Goal: Feedback & Contribution: Leave review/rating

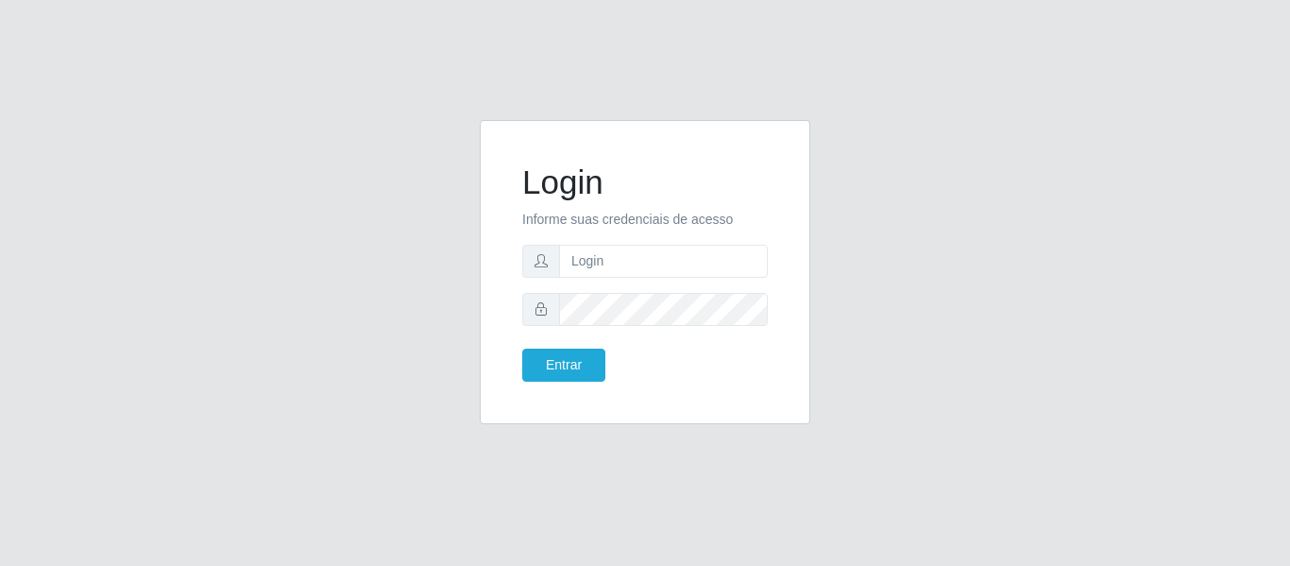
type input "[PERSON_NAME][EMAIL_ADDRESS][DOMAIN_NAME]"
click at [522, 349] on button "Entrar" at bounding box center [563, 365] width 83 height 33
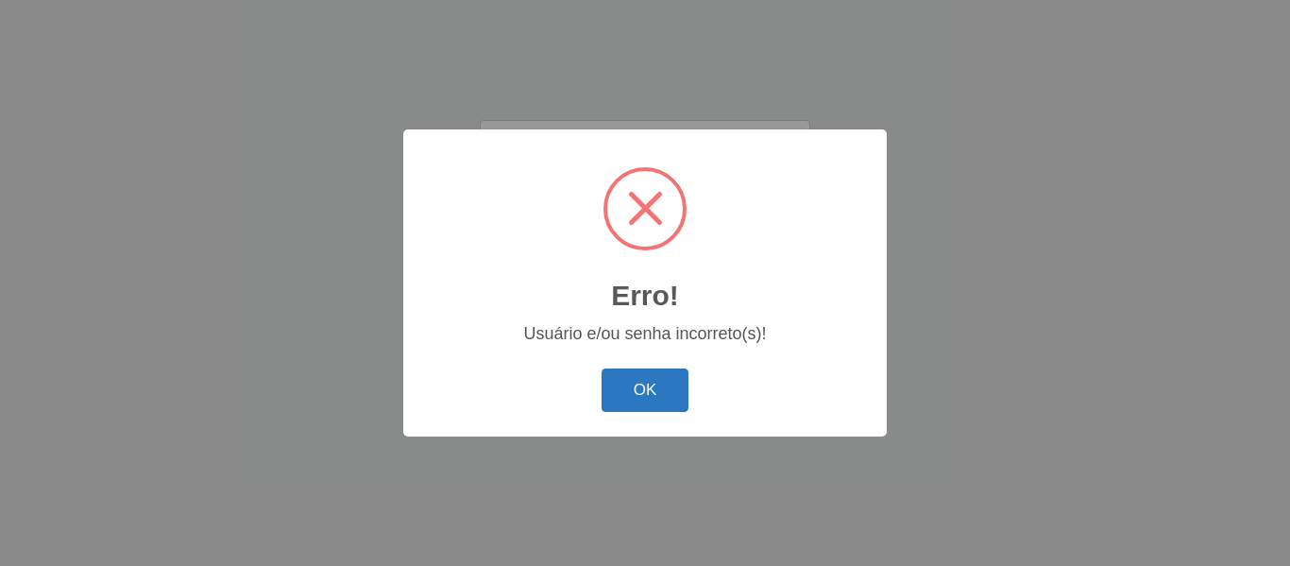
click at [605, 404] on button "OK" at bounding box center [646, 390] width 88 height 44
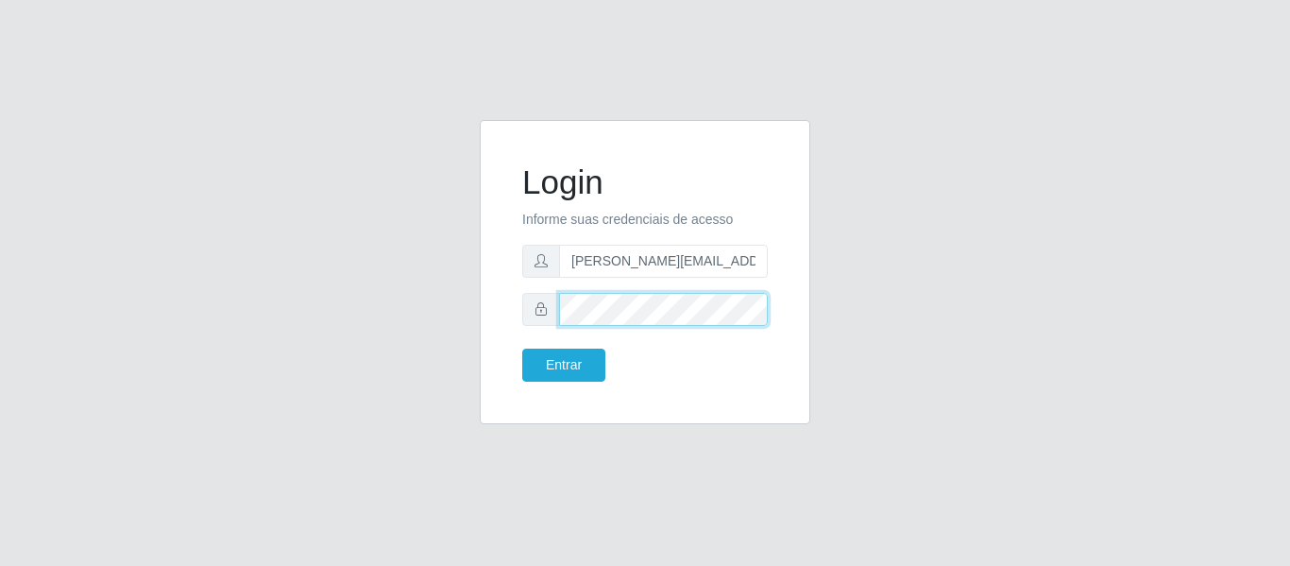
click at [522, 349] on button "Entrar" at bounding box center [563, 365] width 83 height 33
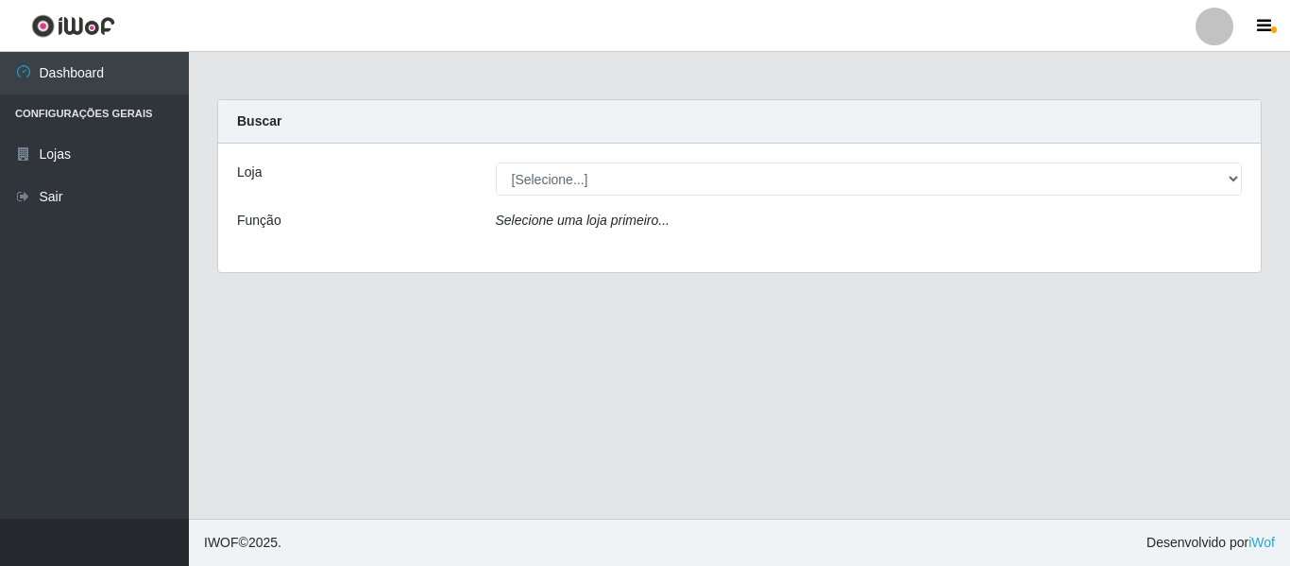
drag, startPoint x: 1235, startPoint y: 1, endPoint x: 542, endPoint y: 405, distance: 801.8
click at [542, 405] on main "Carregando... Buscar Loja [Selecione...] Hiper Queiroz - Nova Betânia Função Se…" at bounding box center [739, 285] width 1101 height 467
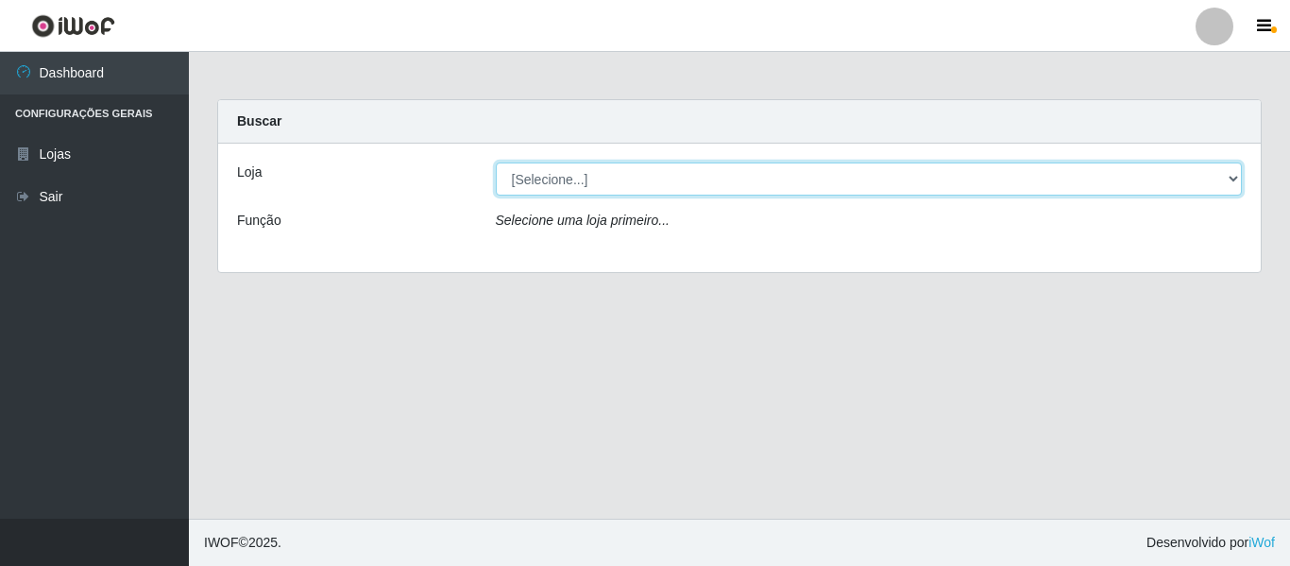
click at [702, 188] on select "[Selecione...] Hiper Queiroz - [GEOGRAPHIC_DATA]" at bounding box center [869, 178] width 747 height 33
select select "497"
click at [496, 162] on select "[Selecione...] Hiper Queiroz - [GEOGRAPHIC_DATA]" at bounding box center [869, 178] width 747 height 33
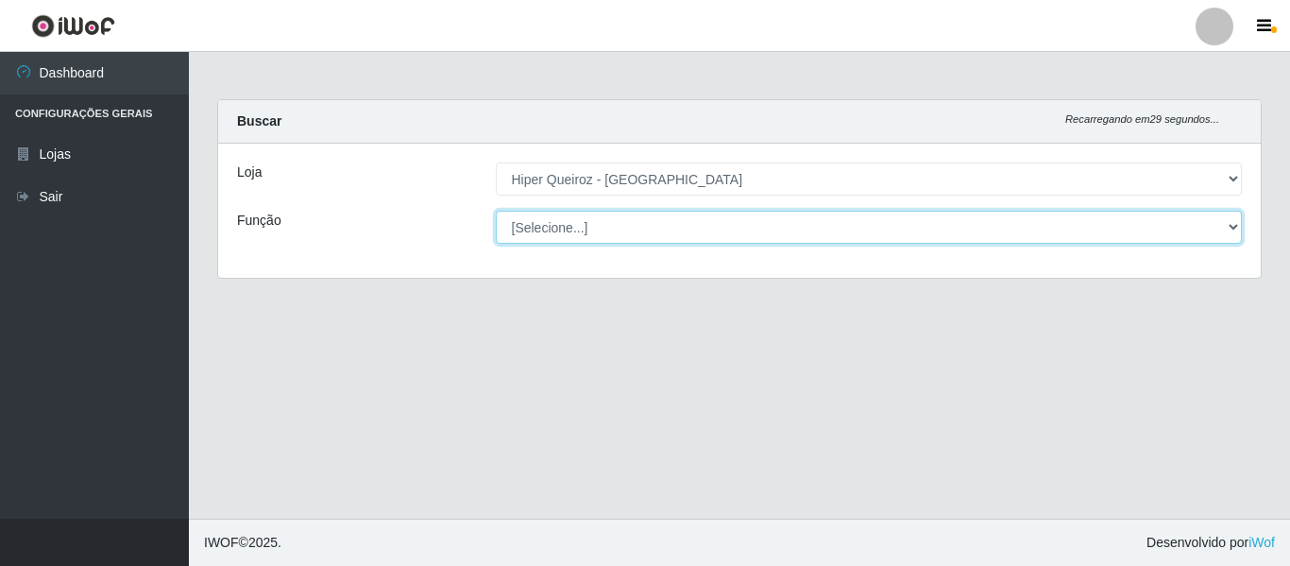
click at [605, 226] on select "[Selecione...] ASG ASG + ASG ++ Embalador Embalador + Embalador ++ Repositor Re…" at bounding box center [869, 227] width 747 height 33
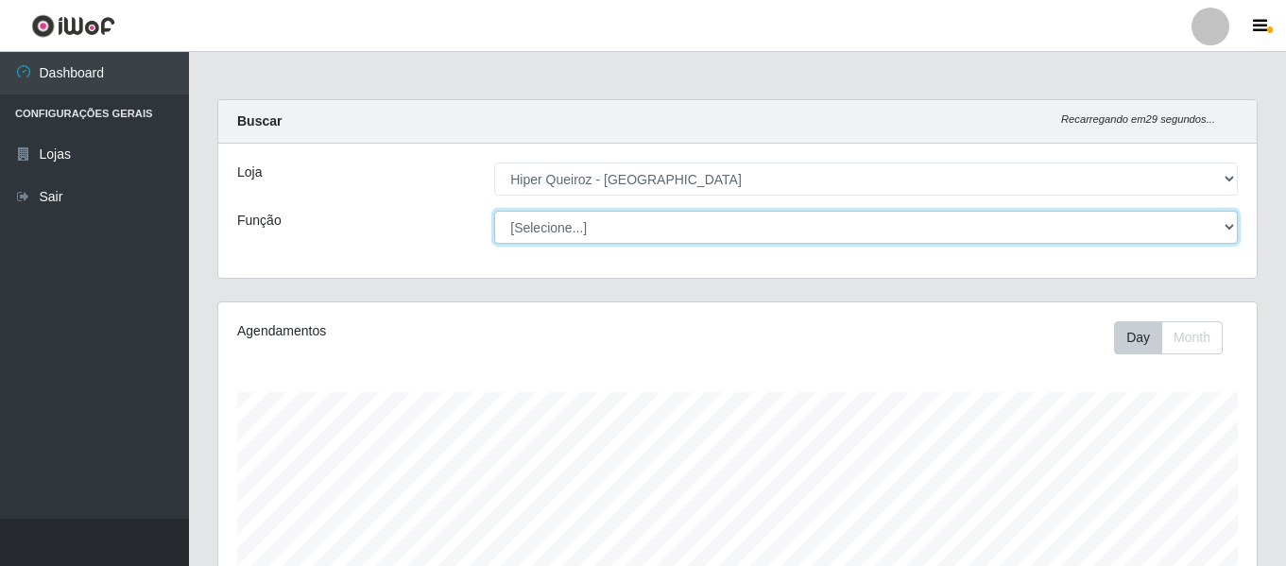
scroll to position [392, 1038]
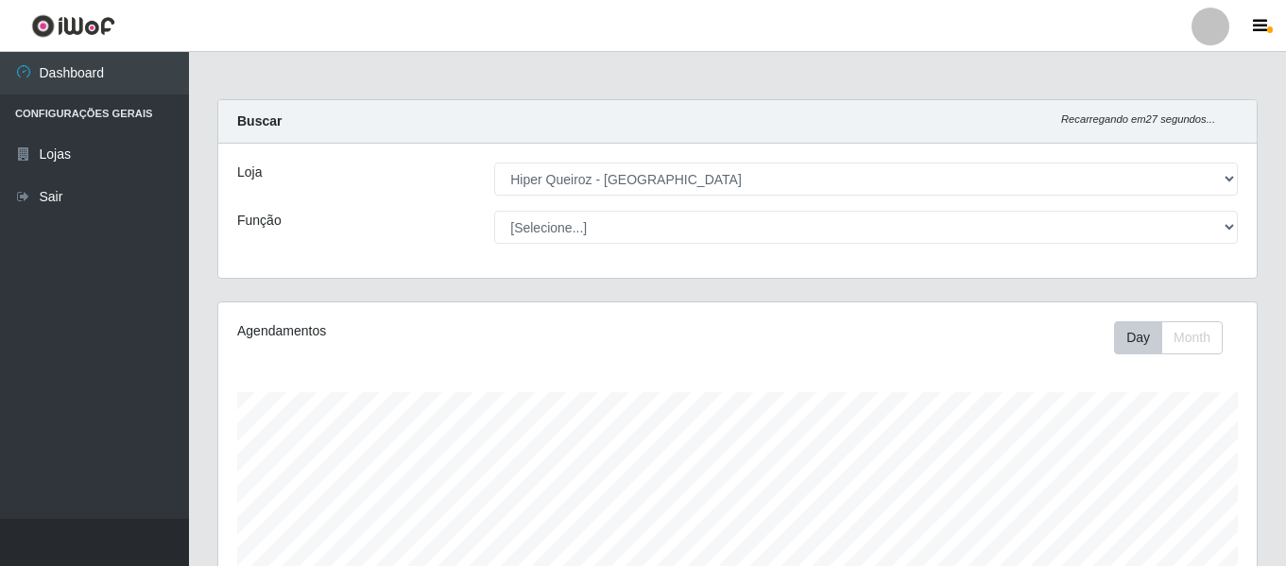
click at [374, 202] on div "Loja [Selecione...] Hiper Queiroz - [GEOGRAPHIC_DATA] Função [Selecione...] ASG…" at bounding box center [737, 211] width 1038 height 134
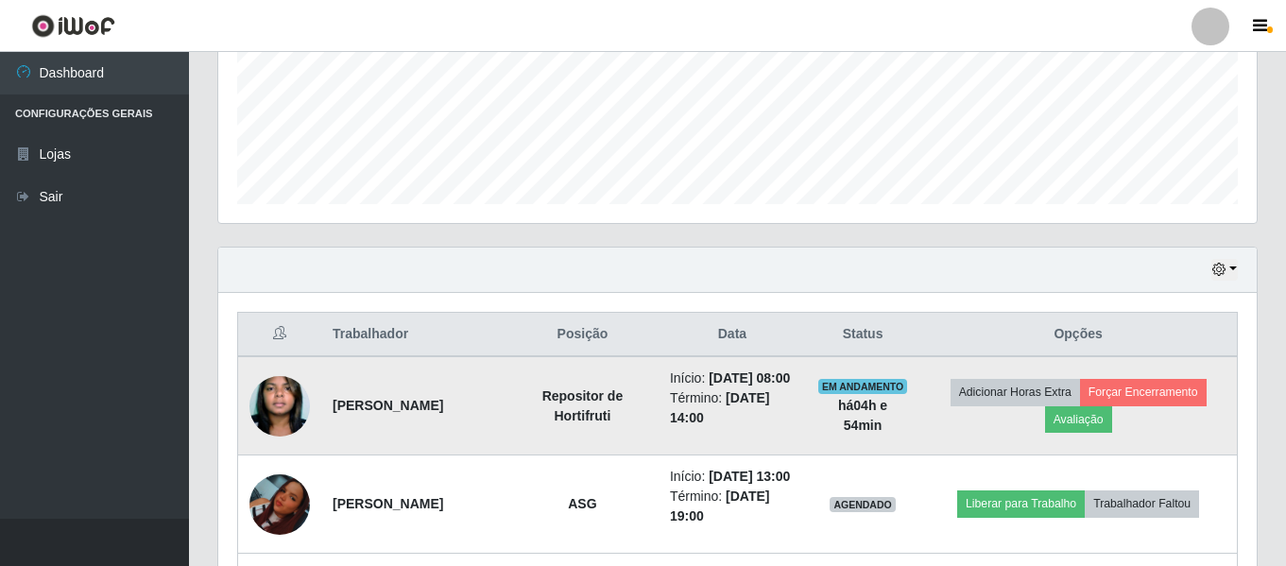
scroll to position [423, 0]
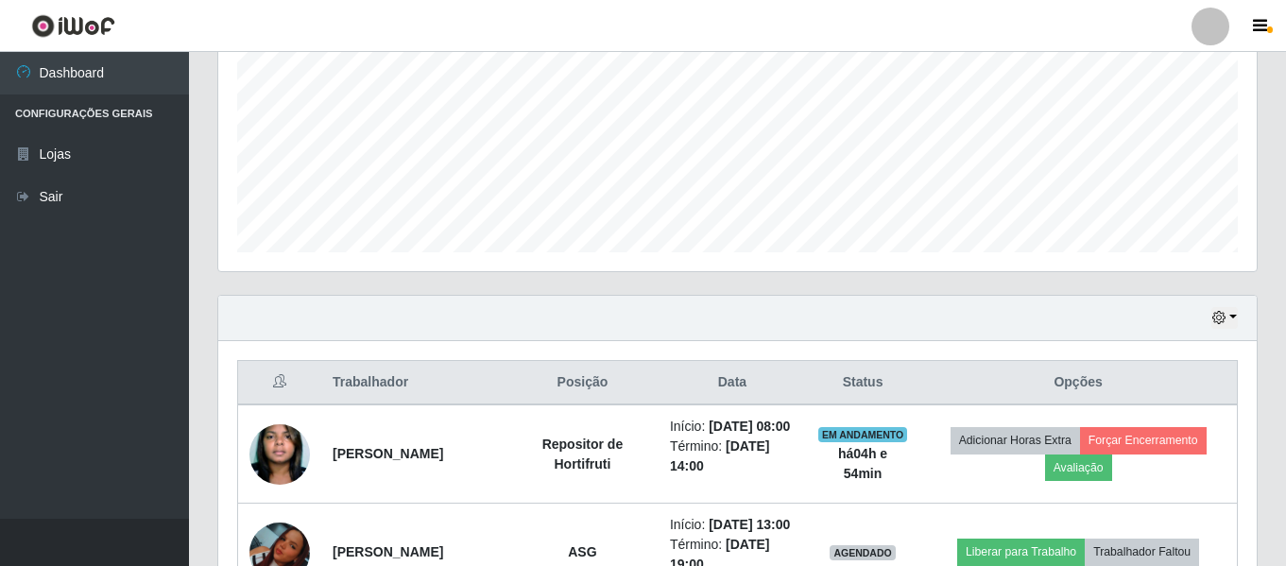
click at [1248, 315] on div "Hoje 1 dia 3 dias 1 Semana Não encerrados" at bounding box center [737, 318] width 1038 height 45
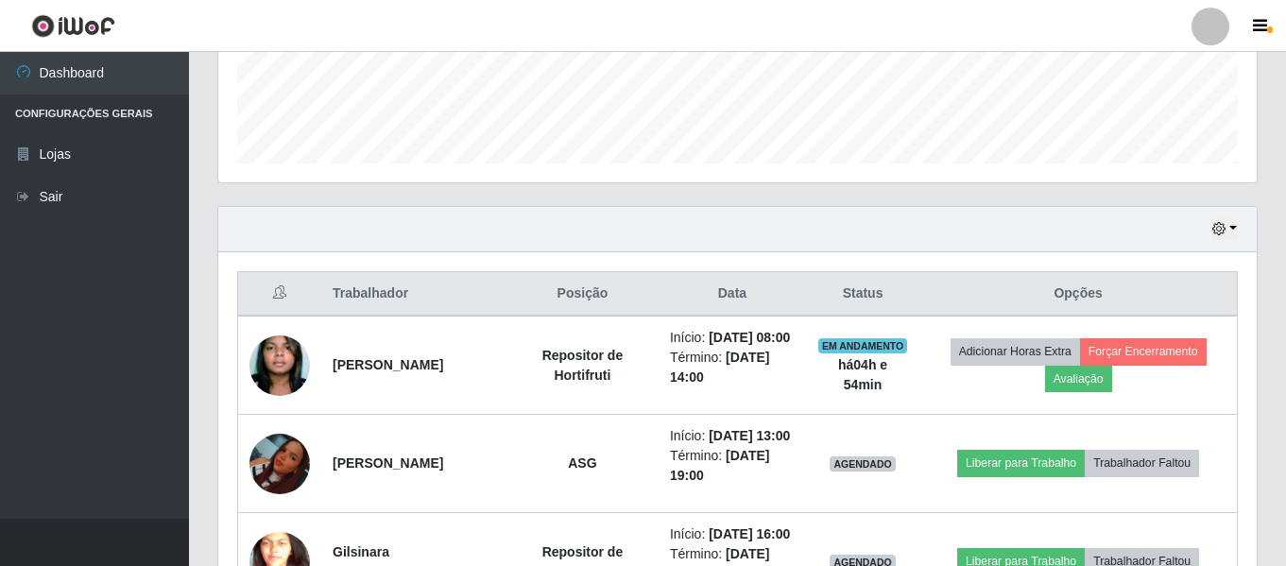
scroll to position [707, 0]
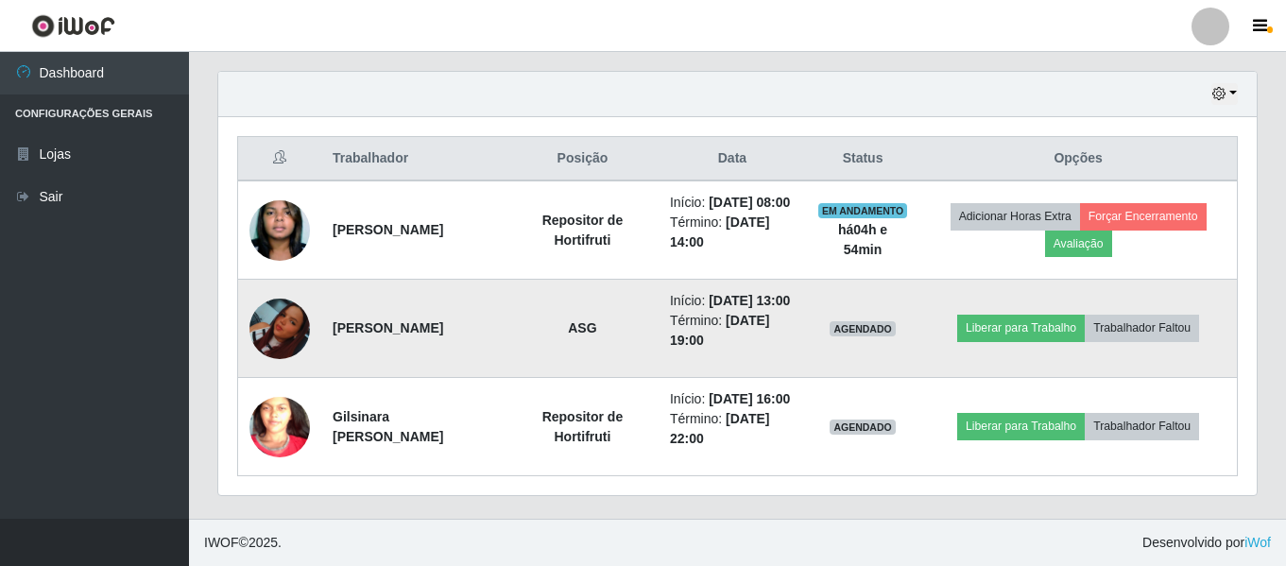
click at [276, 298] on img at bounding box center [279, 328] width 60 height 60
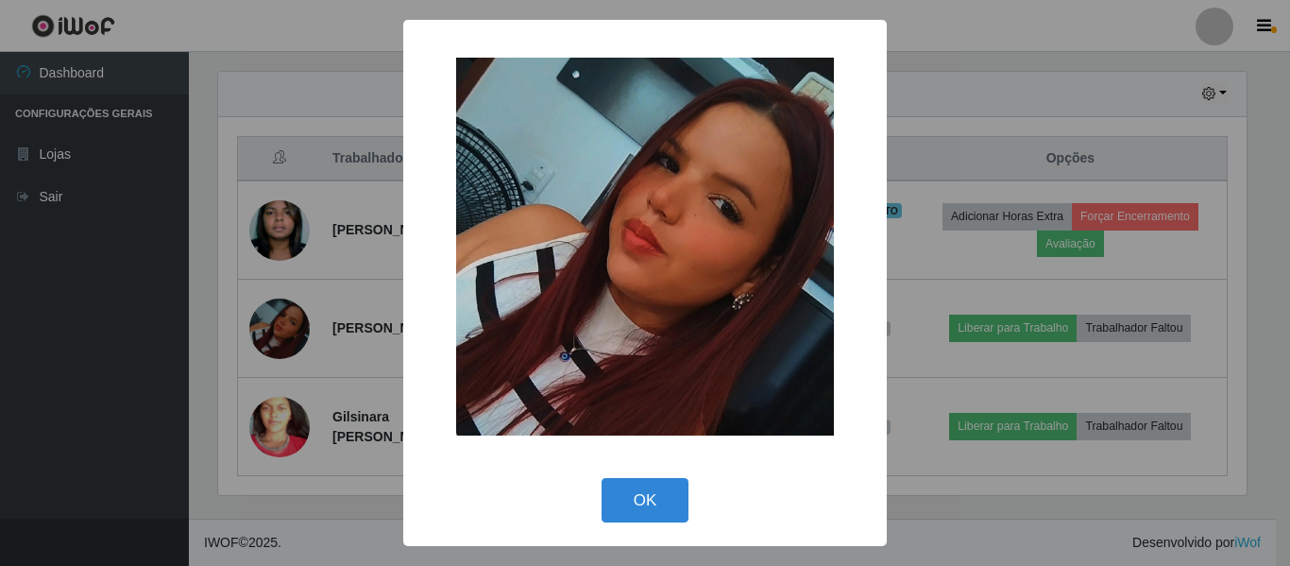
click at [88, 345] on div "× OK Cancel" at bounding box center [645, 283] width 1290 height 566
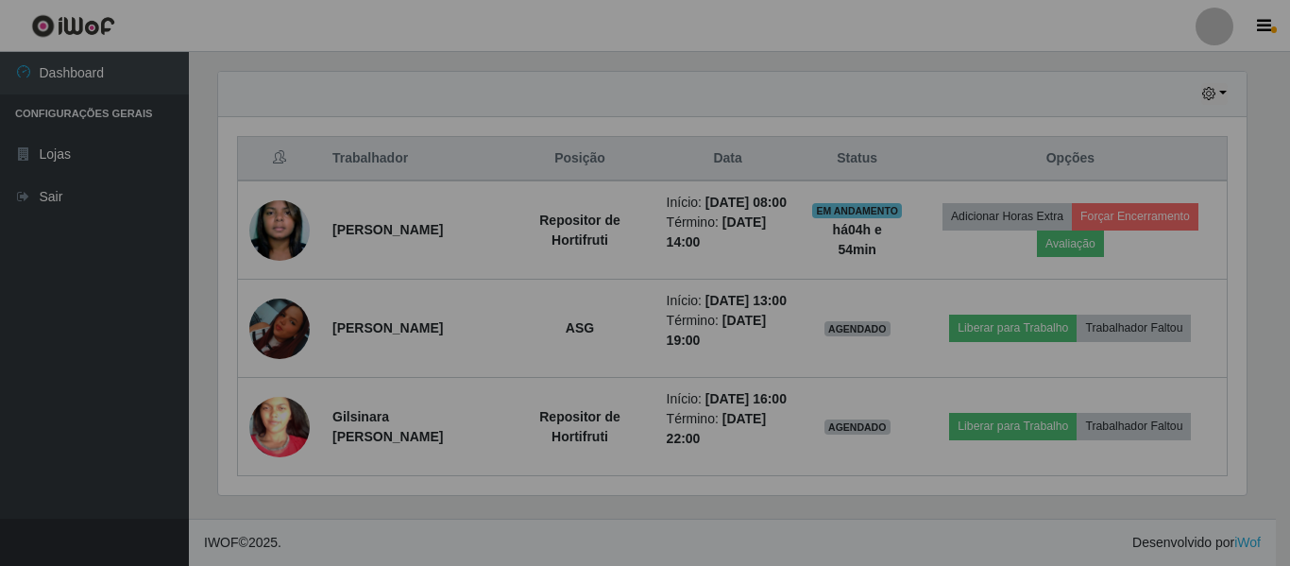
scroll to position [392, 1038]
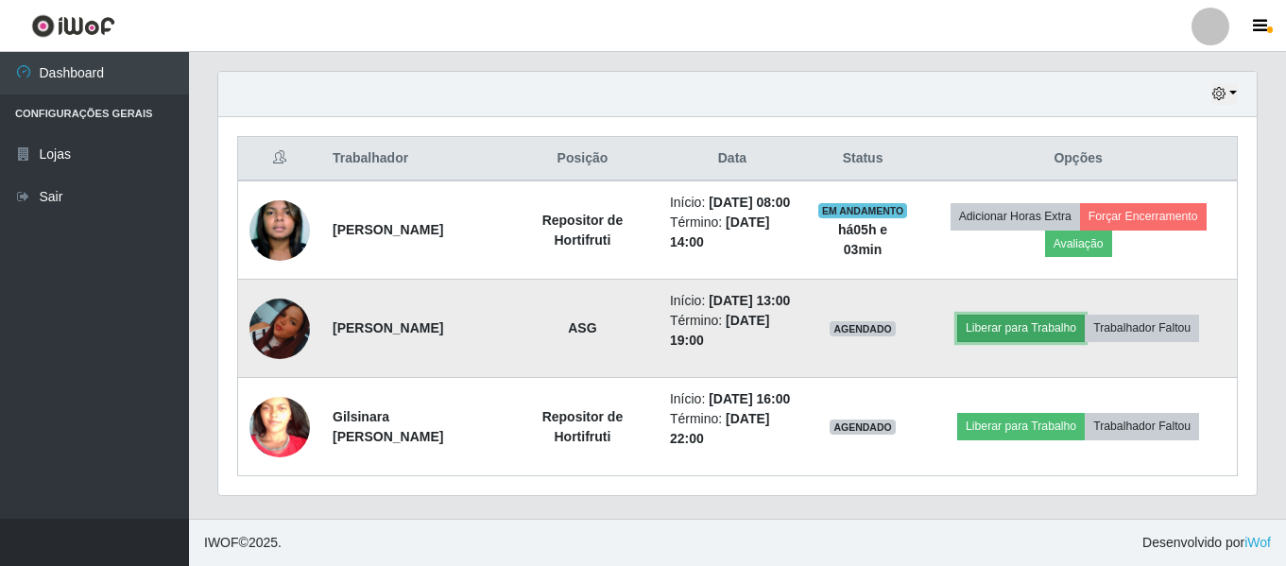
click at [1009, 315] on button "Liberar para Trabalho" at bounding box center [1021, 328] width 128 height 26
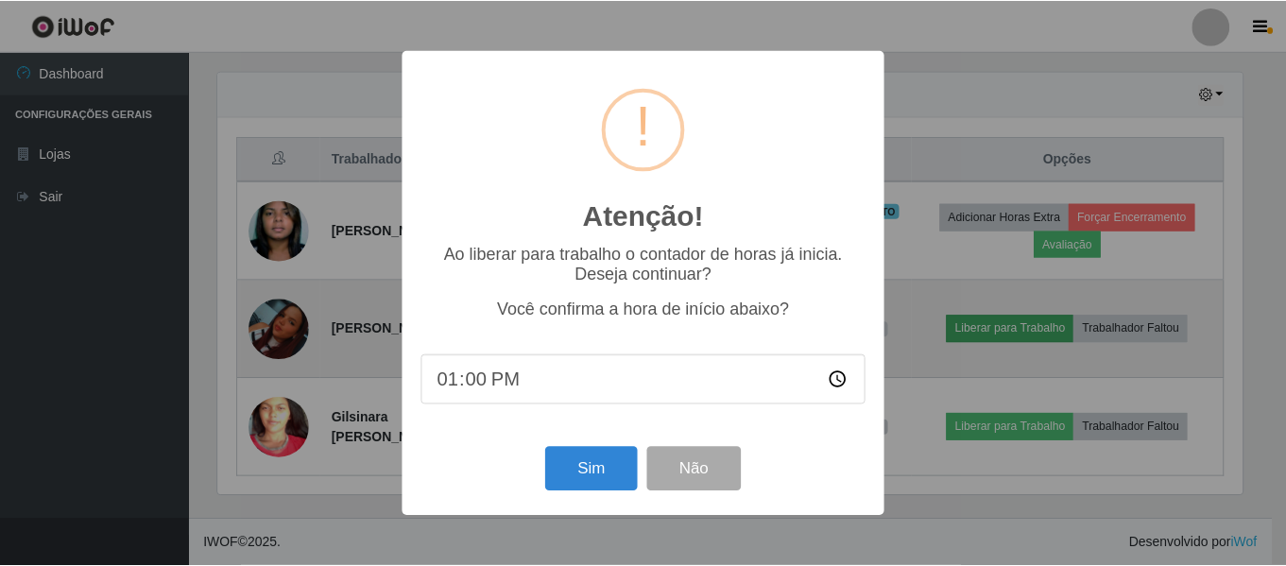
scroll to position [392, 1029]
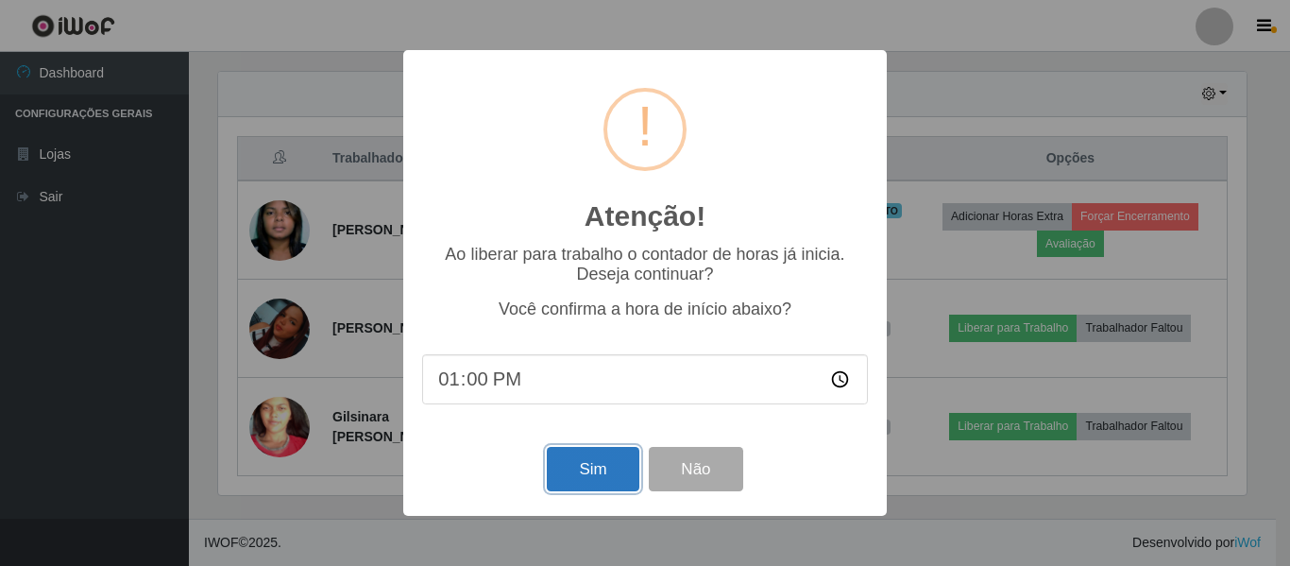
click at [598, 471] on button "Sim" at bounding box center [593, 469] width 92 height 44
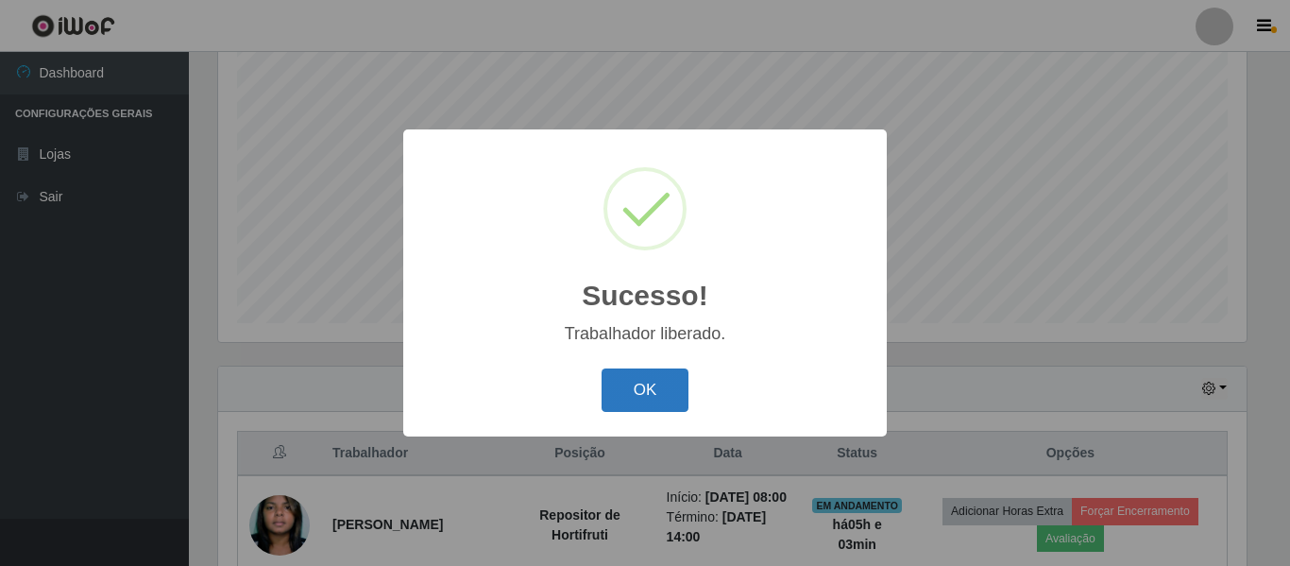
click at [650, 375] on button "OK" at bounding box center [646, 390] width 88 height 44
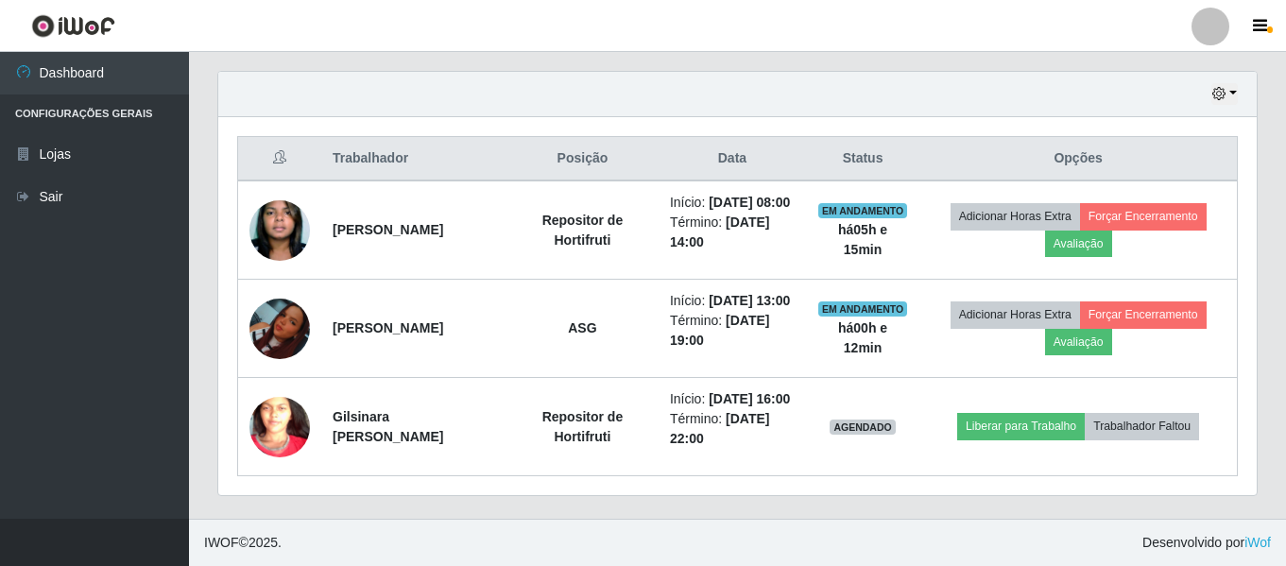
scroll to position [707, 0]
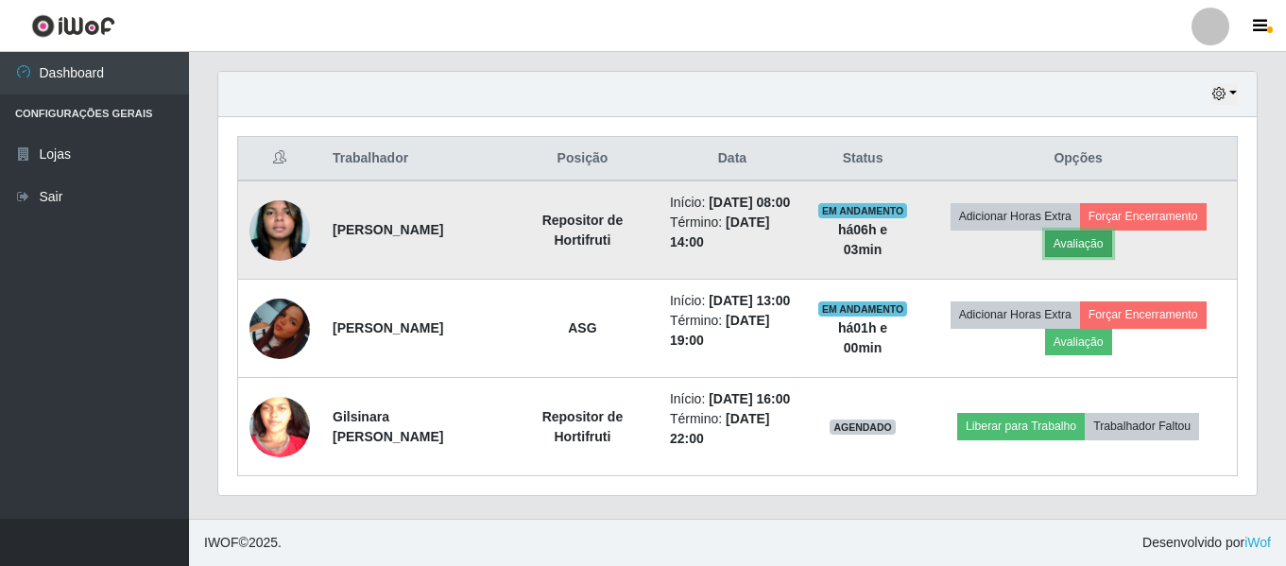
click at [1077, 230] on button "Avaliação" at bounding box center [1078, 243] width 67 height 26
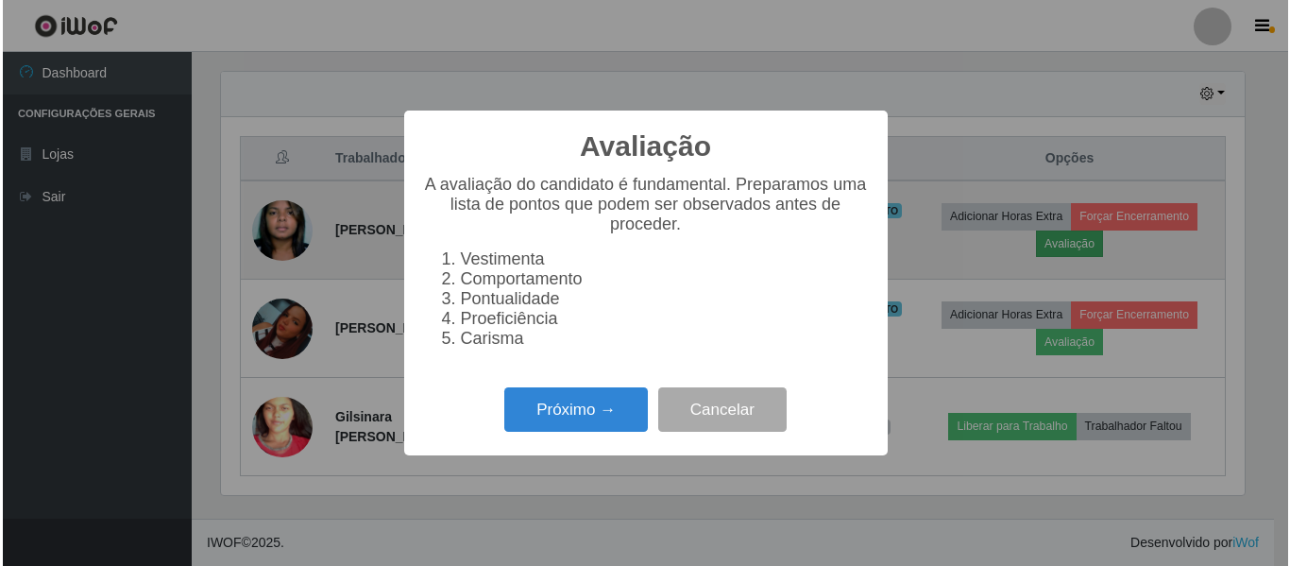
scroll to position [392, 1029]
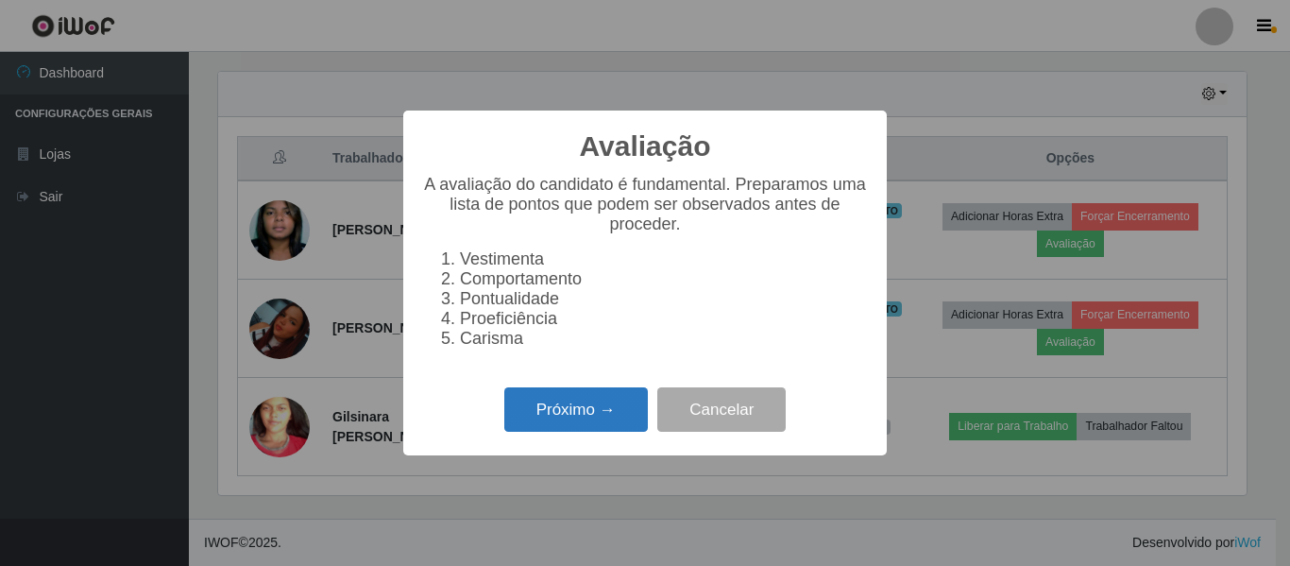
click at [597, 420] on button "Próximo →" at bounding box center [576, 409] width 144 height 44
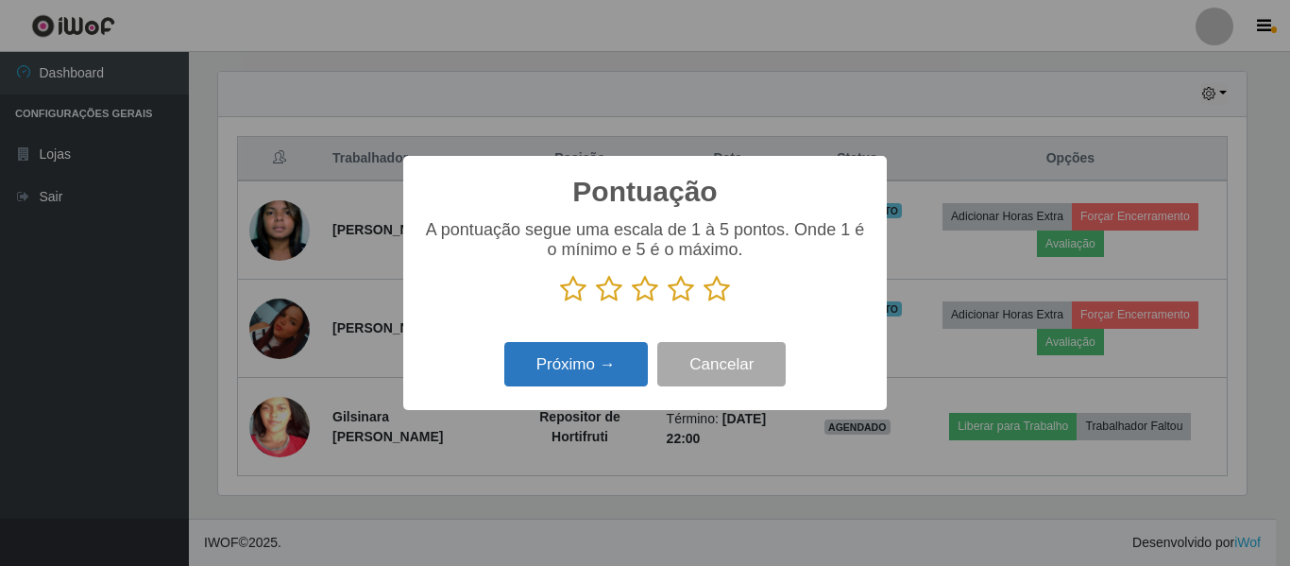
click at [596, 370] on button "Próximo →" at bounding box center [576, 364] width 144 height 44
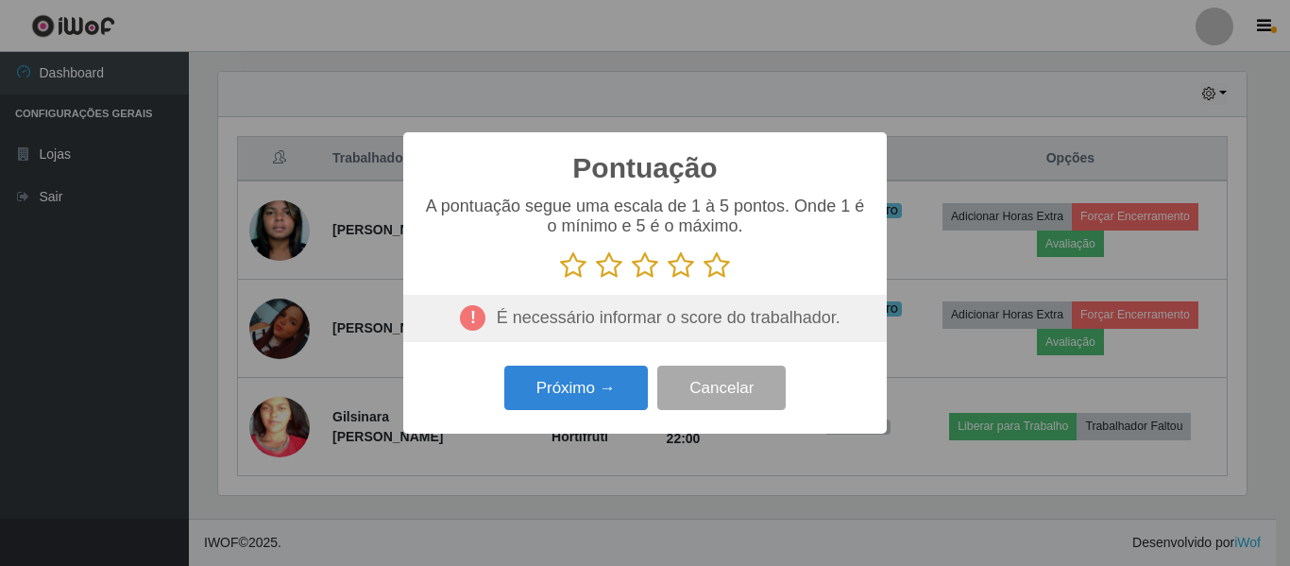
click at [578, 266] on icon at bounding box center [573, 265] width 26 height 28
click at [560, 280] on input "radio" at bounding box center [560, 280] width 0 height 0
click at [612, 267] on icon at bounding box center [609, 265] width 26 height 28
click at [596, 280] on input "radio" at bounding box center [596, 280] width 0 height 0
click at [643, 265] on icon at bounding box center [645, 265] width 26 height 28
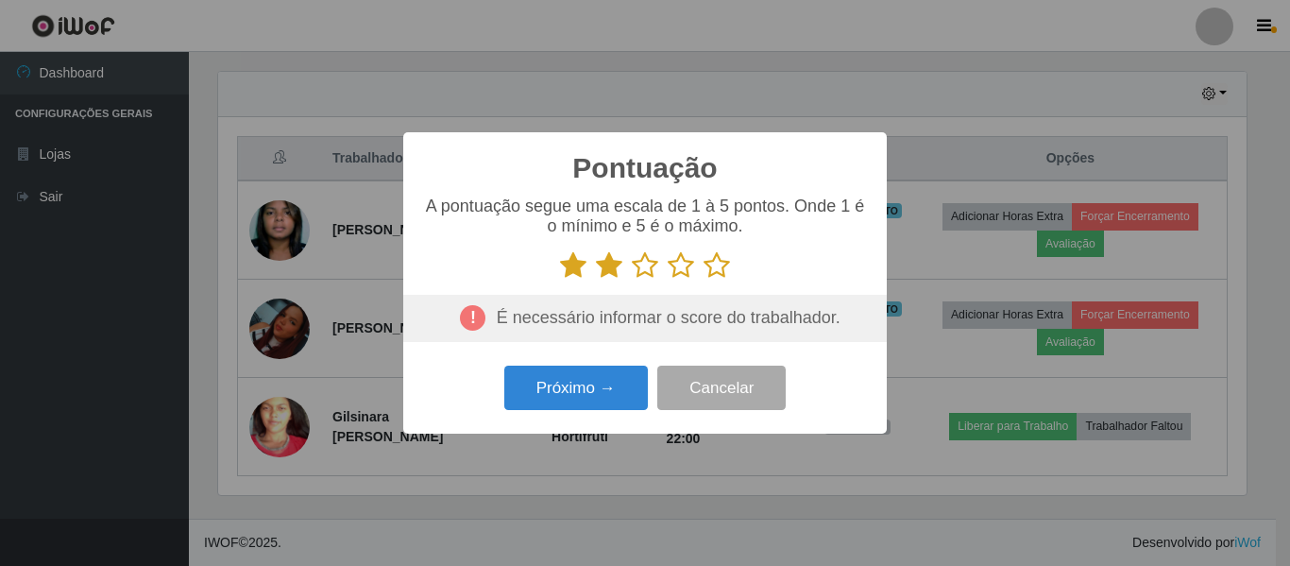
click at [632, 280] on input "radio" at bounding box center [632, 280] width 0 height 0
click at [683, 267] on icon at bounding box center [681, 265] width 26 height 28
click at [668, 280] on input "radio" at bounding box center [668, 280] width 0 height 0
click at [727, 267] on icon at bounding box center [717, 265] width 26 height 28
click at [704, 280] on input "radio" at bounding box center [704, 280] width 0 height 0
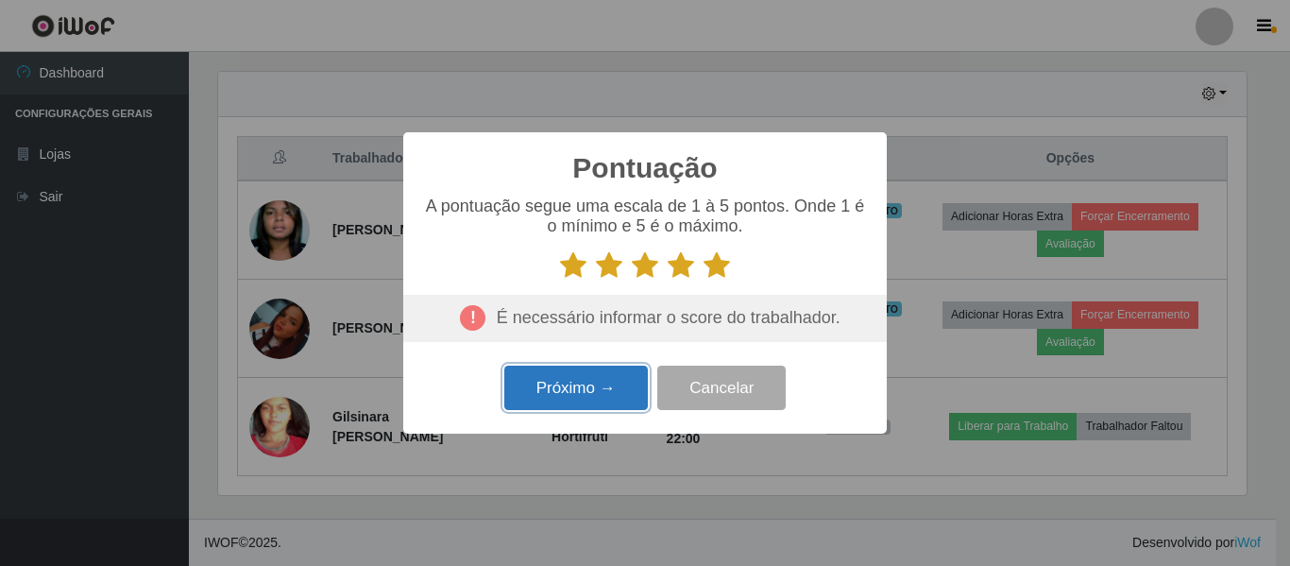
click at [585, 384] on button "Próximo →" at bounding box center [576, 388] width 144 height 44
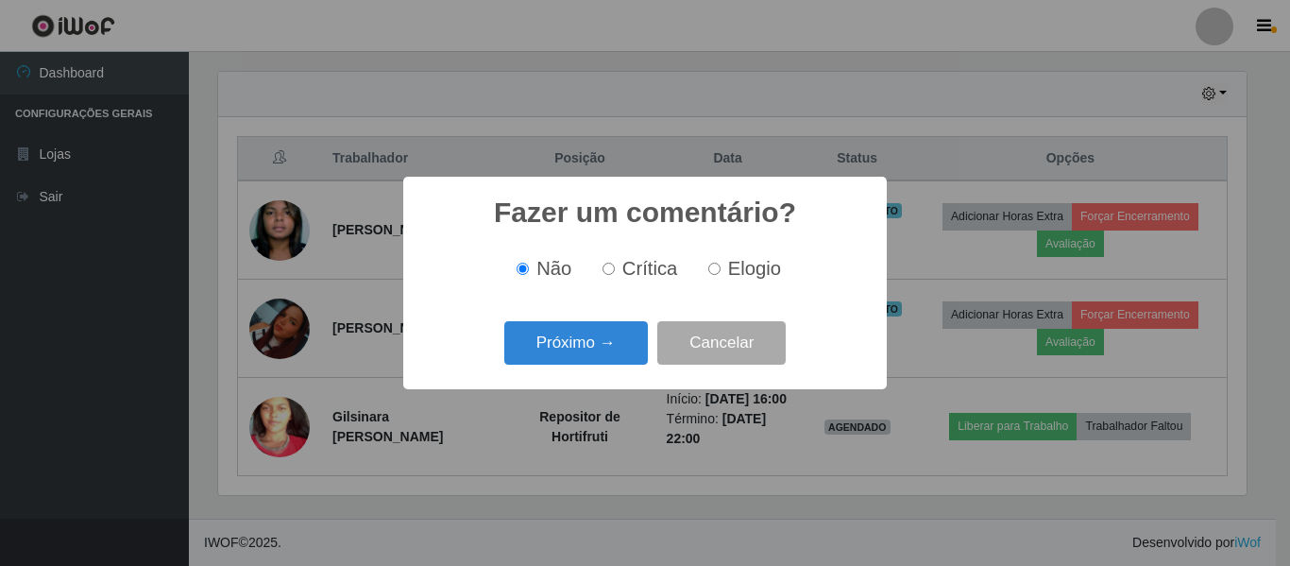
click at [706, 271] on label "Elogio" at bounding box center [741, 269] width 80 height 22
click at [708, 271] on input "Elogio" at bounding box center [714, 269] width 12 height 12
radio input "true"
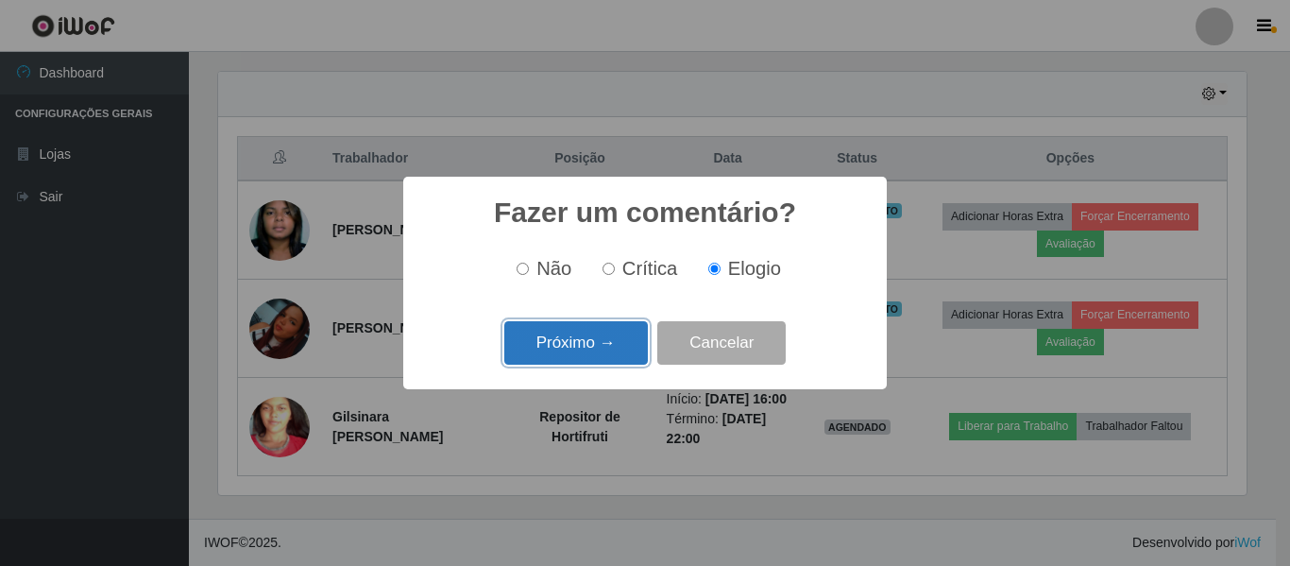
click at [599, 337] on button "Próximo →" at bounding box center [576, 343] width 144 height 44
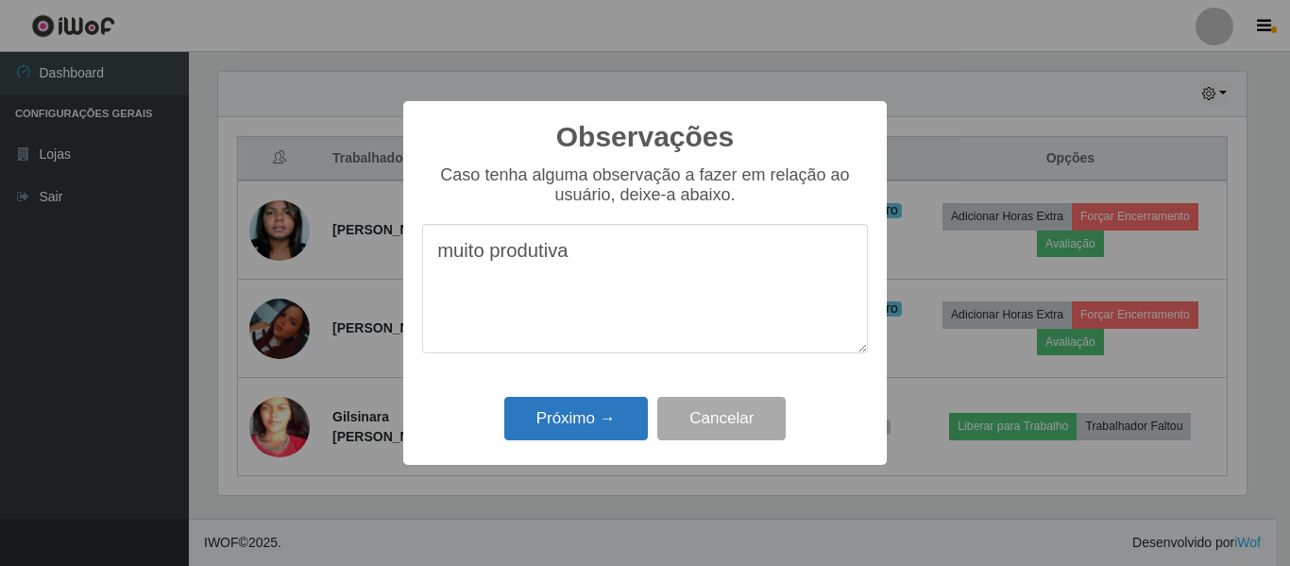
type textarea "muito produtiva"
click at [581, 423] on button "Próximo →" at bounding box center [576, 419] width 144 height 44
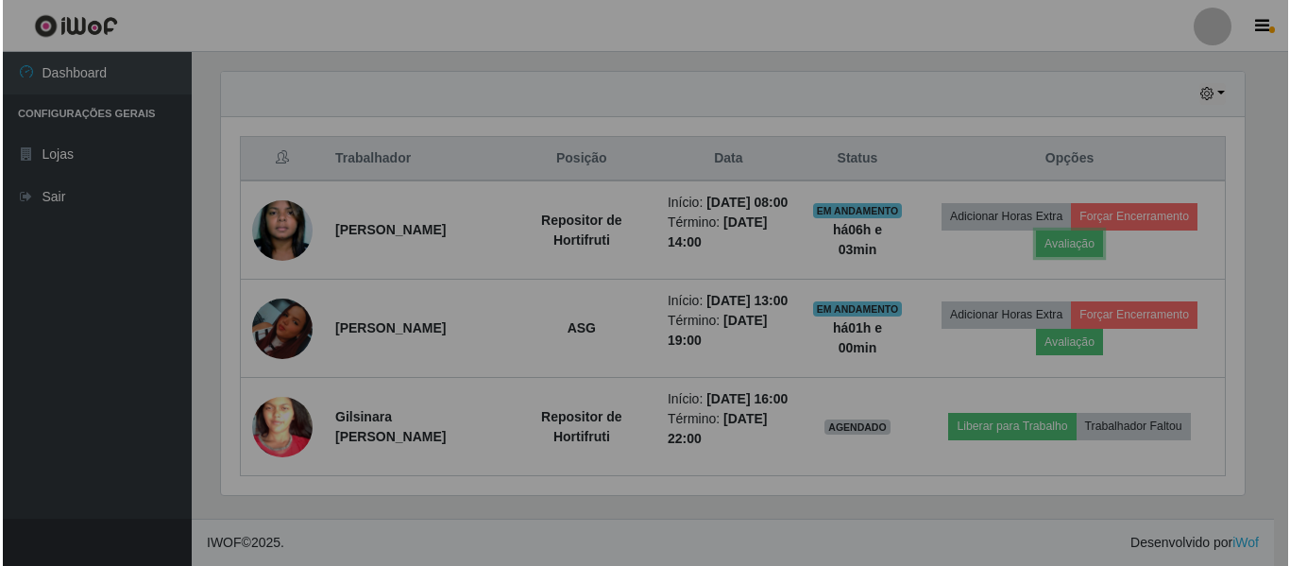
scroll to position [392, 1038]
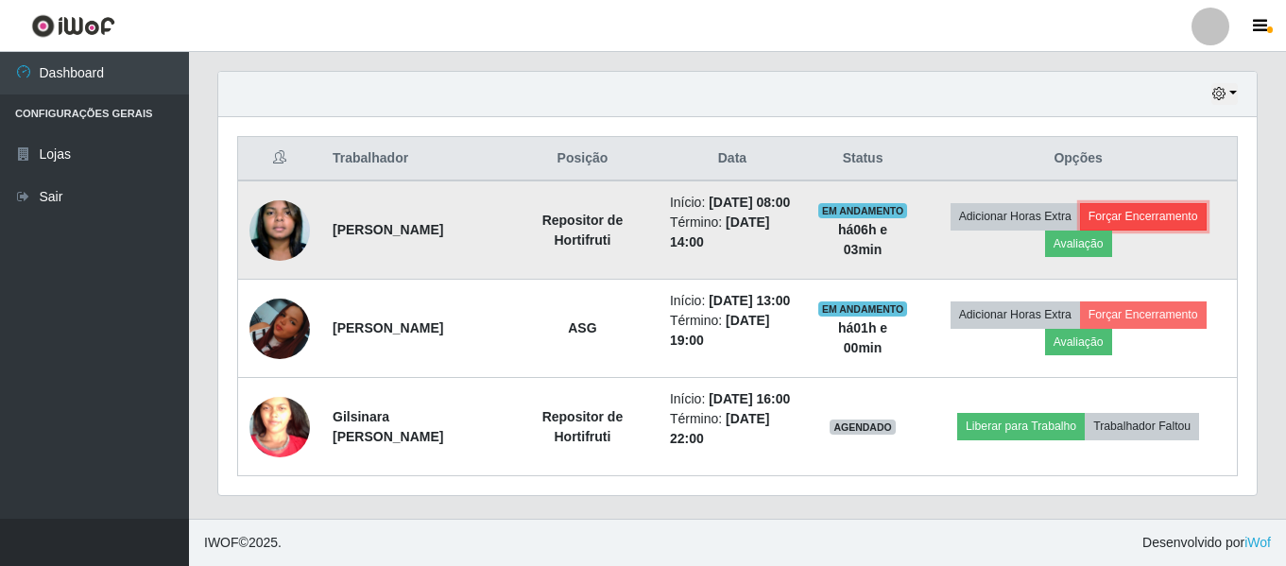
click at [1157, 203] on button "Forçar Encerramento" at bounding box center [1143, 216] width 127 height 26
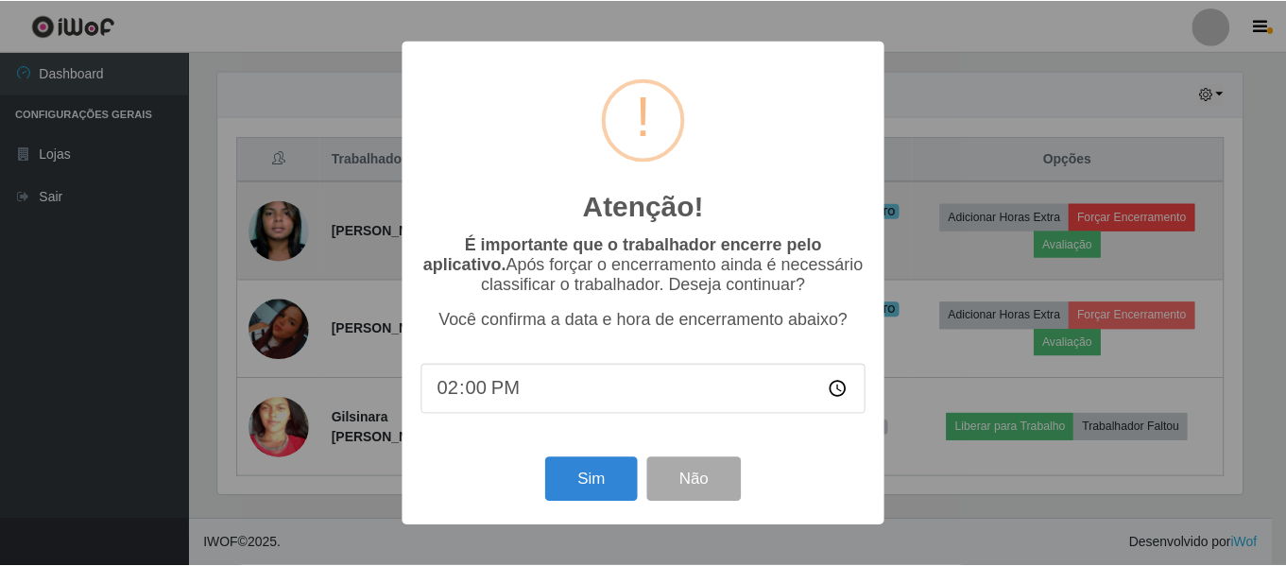
scroll to position [392, 1029]
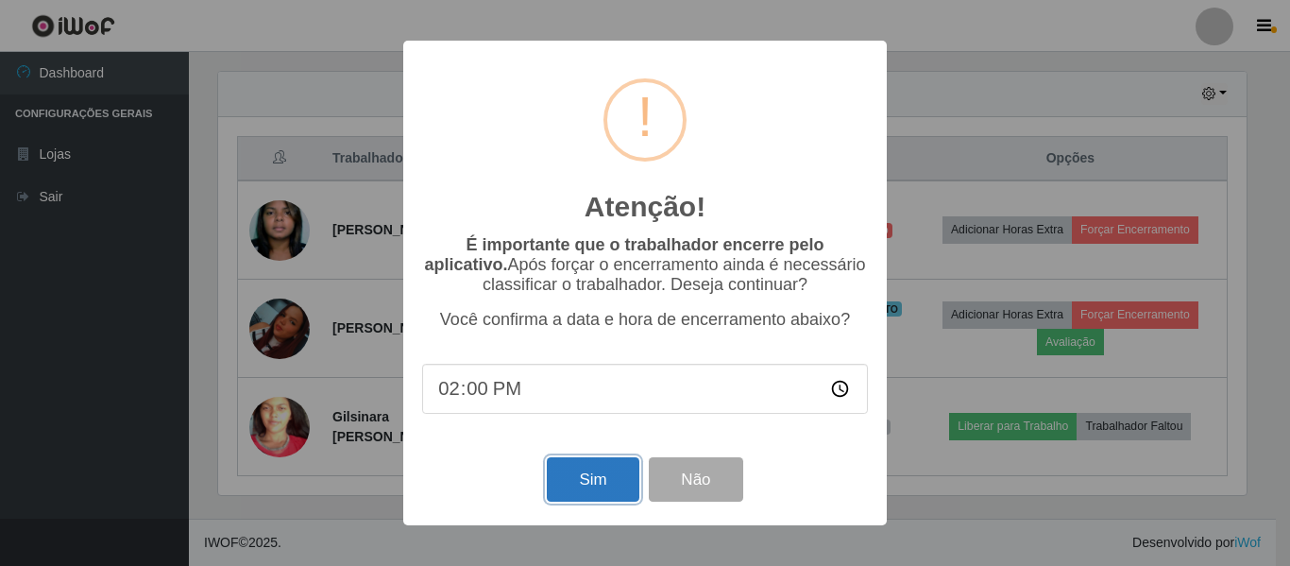
click at [604, 483] on button "Sim" at bounding box center [593, 479] width 92 height 44
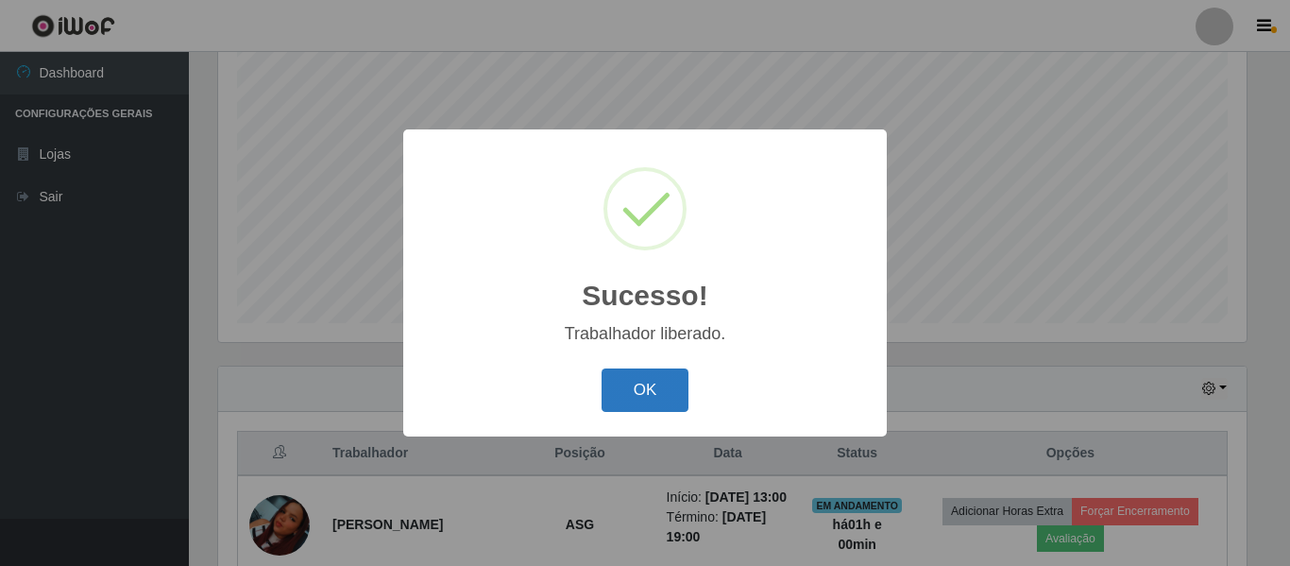
click at [639, 399] on button "OK" at bounding box center [646, 390] width 88 height 44
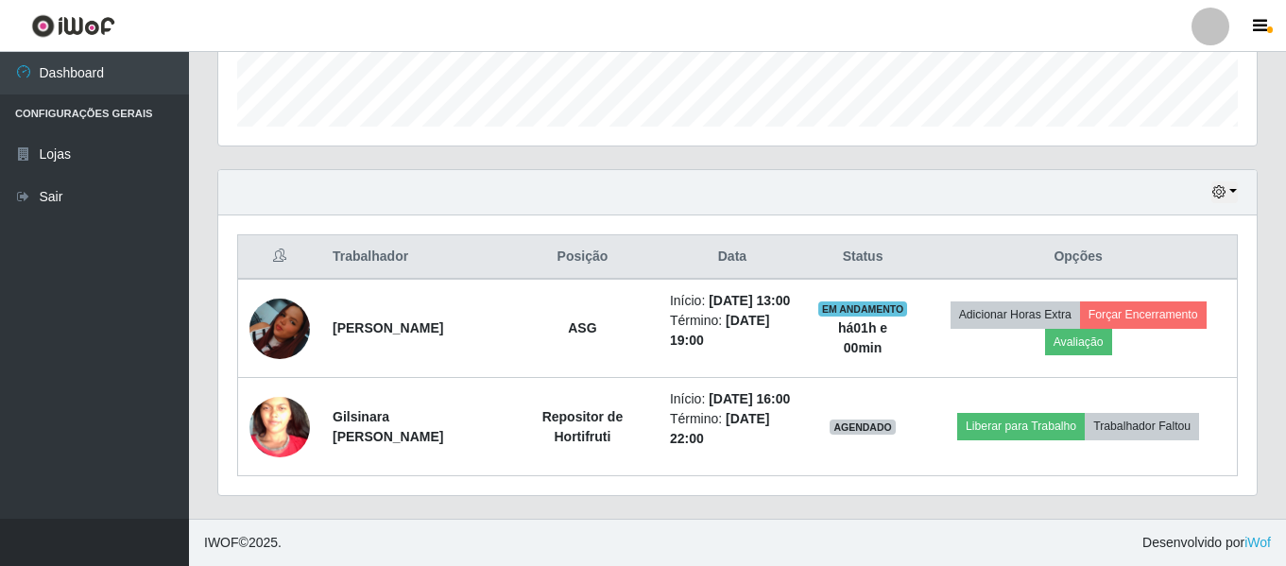
scroll to position [588, 0]
